Goal: Task Accomplishment & Management: Manage account settings

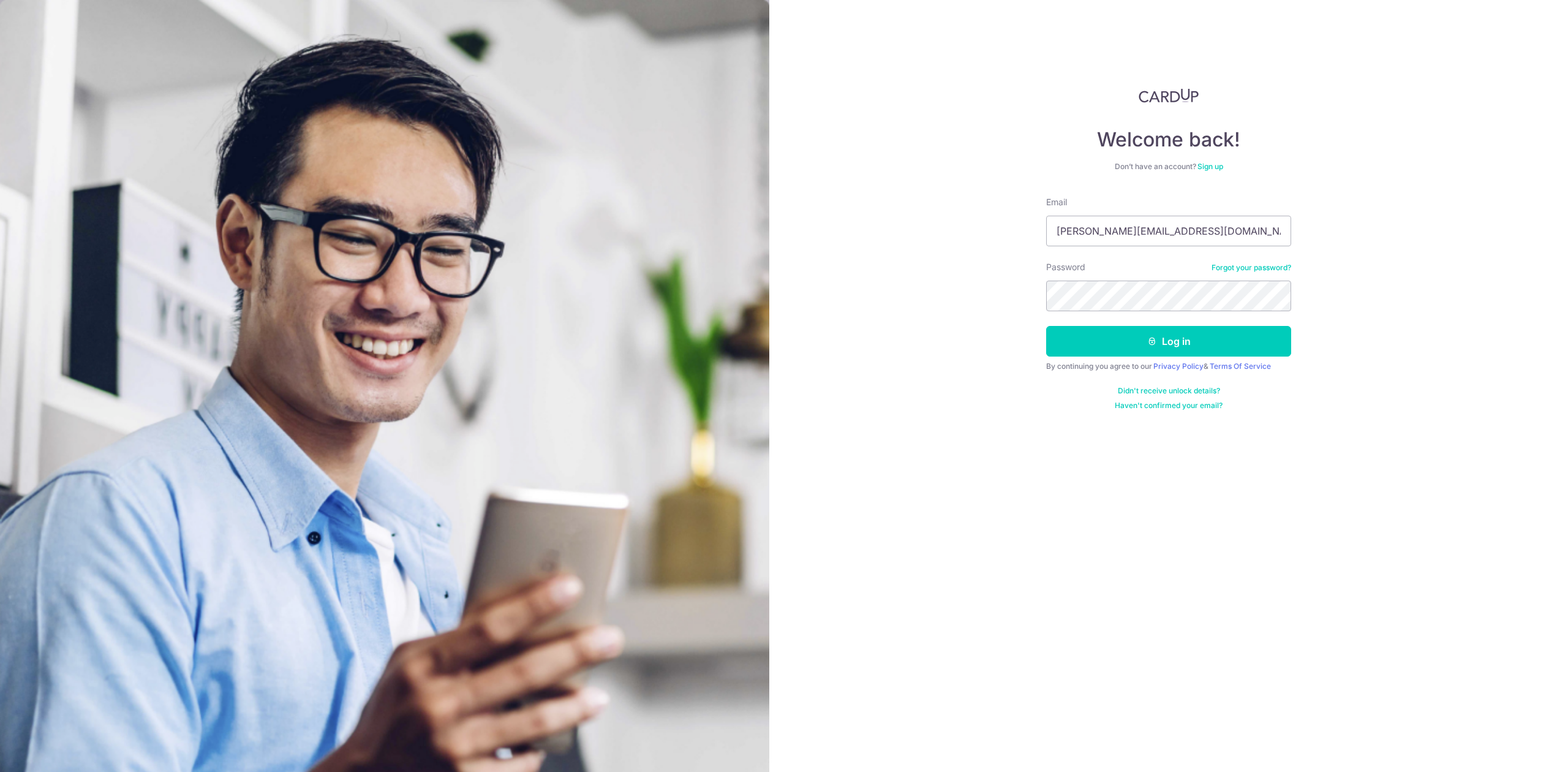
click at [1133, 346] on button "Log in" at bounding box center [1168, 341] width 245 height 31
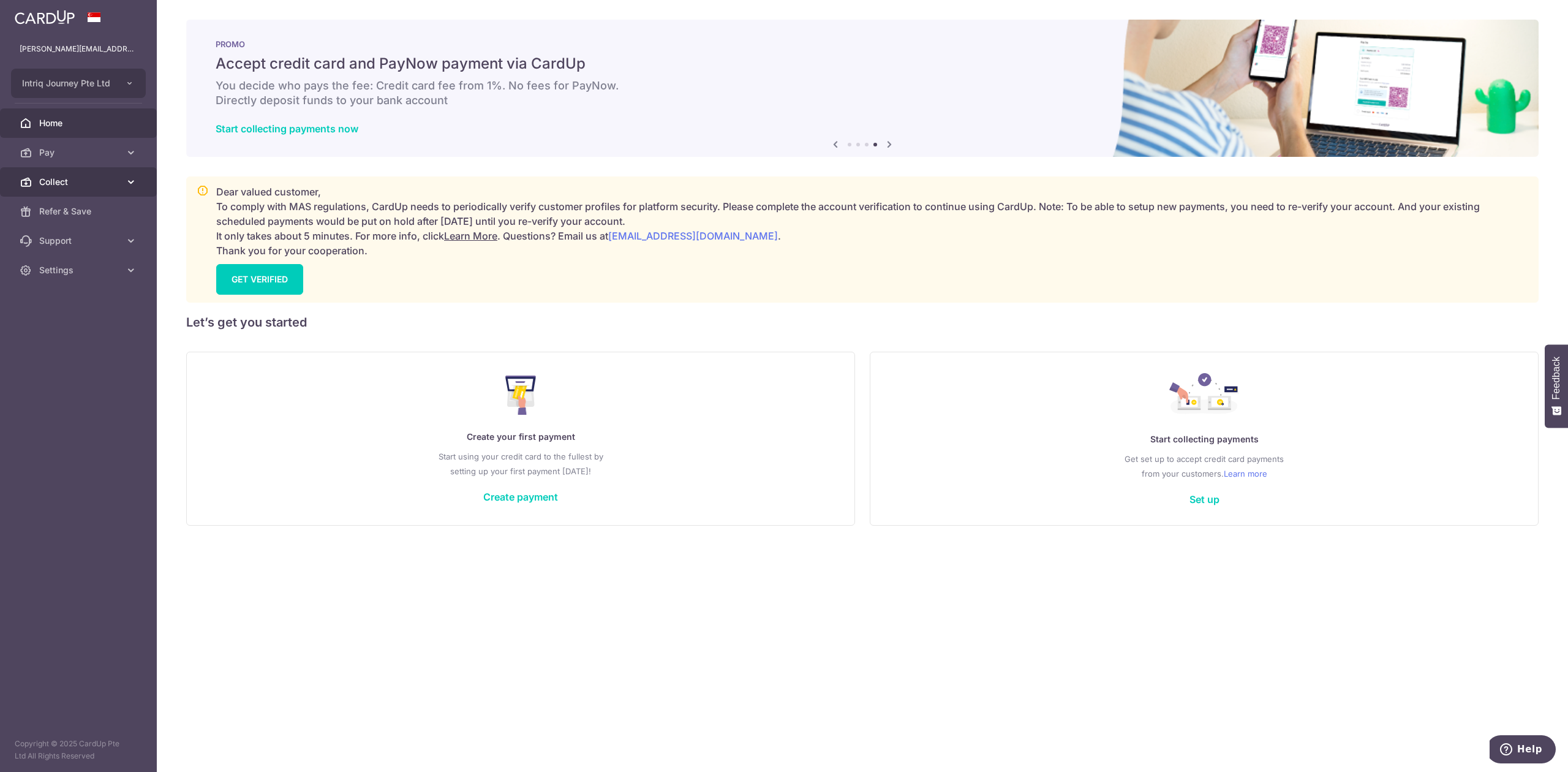
click at [91, 173] on link "Collect" at bounding box center [78, 181] width 157 height 29
click at [88, 205] on span "Dashboard" at bounding box center [79, 211] width 81 height 12
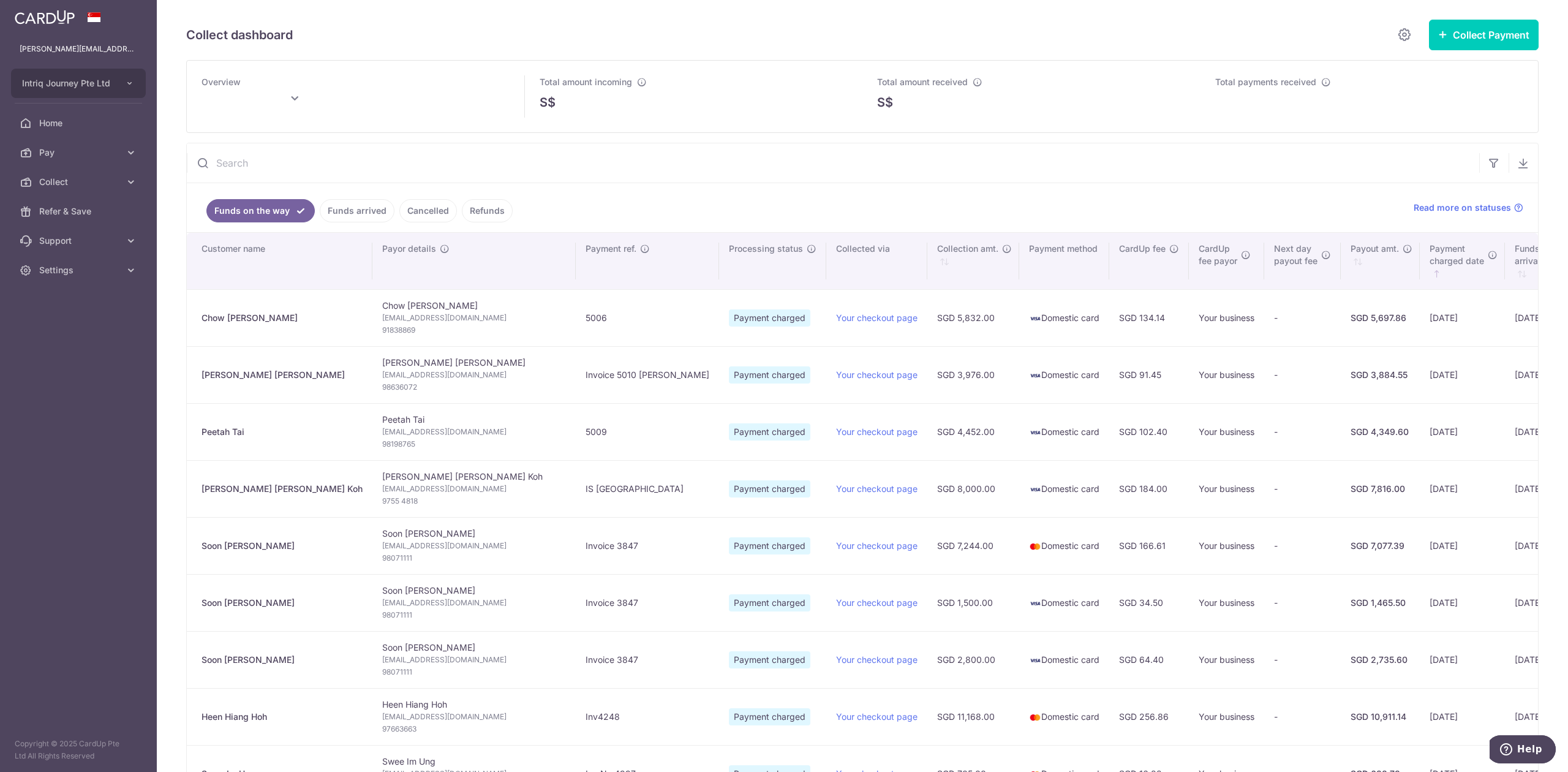
type input "September 2025"
